Goal: Information Seeking & Learning: Learn about a topic

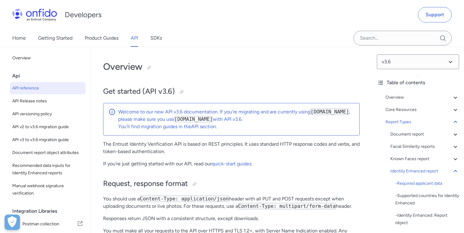
select select "http"
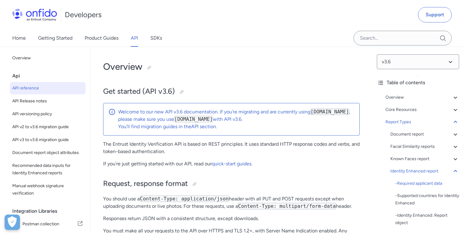
select select "http"
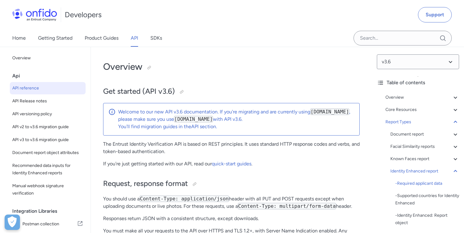
select select "http"
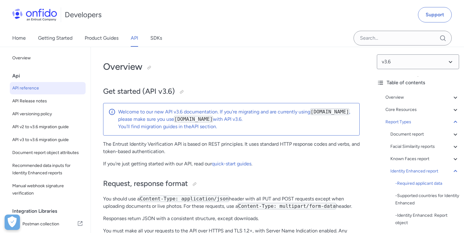
select select "http"
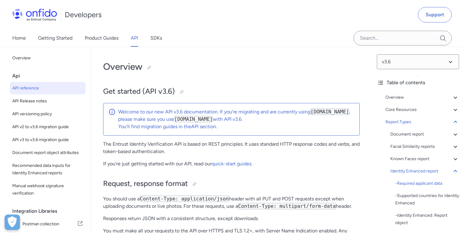
select select "http"
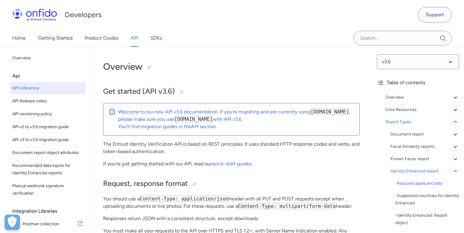
select select "http"
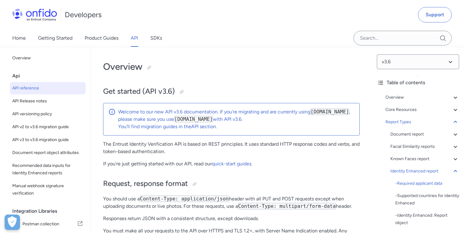
select select "http"
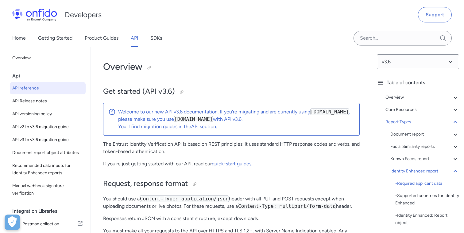
select select "http"
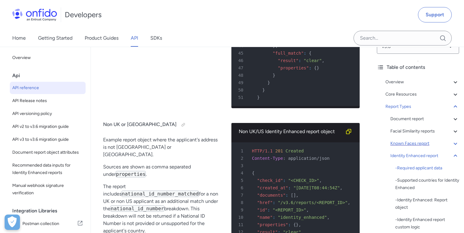
scroll to position [25, 0]
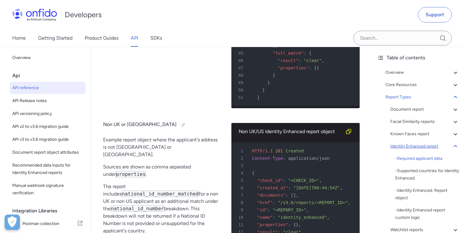
click at [410, 146] on div "Identity Enhanced report" at bounding box center [424, 145] width 69 height 7
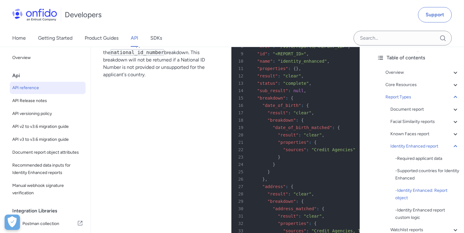
scroll to position [41530, 0]
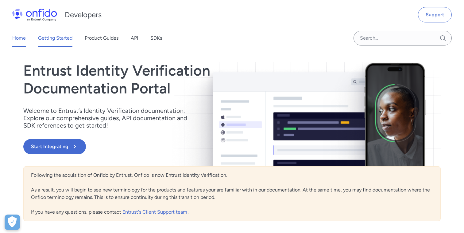
click at [55, 43] on link "Getting Started" at bounding box center [55, 37] width 34 height 17
click at [244, 20] on div "Developers Support" at bounding box center [232, 14] width 464 height 29
